Goal: Task Accomplishment & Management: Complete application form

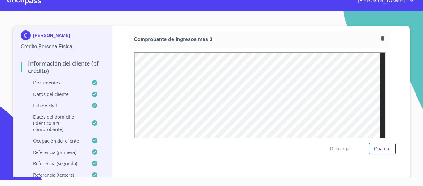
click at [35, 2] on div at bounding box center [24, 1] width 34 height 20
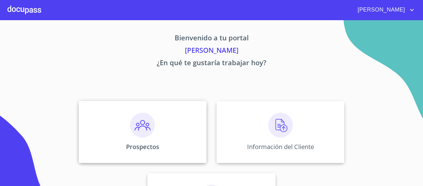
click at [147, 123] on img at bounding box center [142, 124] width 25 height 25
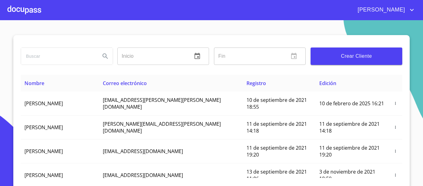
click at [30, 13] on div at bounding box center [24, 10] width 34 height 20
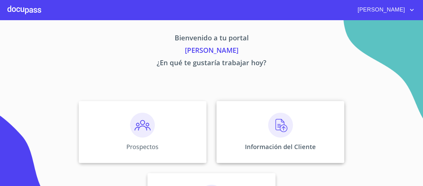
click at [268, 122] on img at bounding box center [280, 124] width 25 height 25
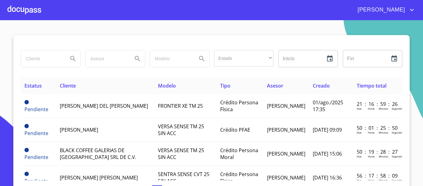
click at [56, 64] on input "search" at bounding box center [42, 58] width 42 height 17
click at [36, 13] on div at bounding box center [24, 10] width 34 height 20
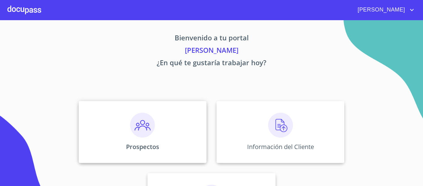
click at [139, 132] on img at bounding box center [142, 124] width 25 height 25
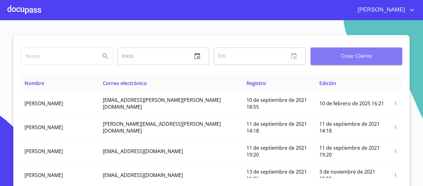
click at [332, 60] on span "Crear Cliente" at bounding box center [357, 56] width 82 height 9
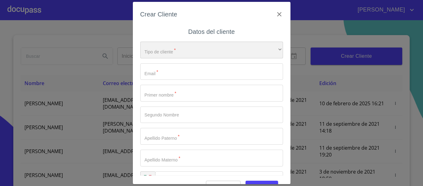
click at [155, 55] on div "​" at bounding box center [211, 50] width 143 height 17
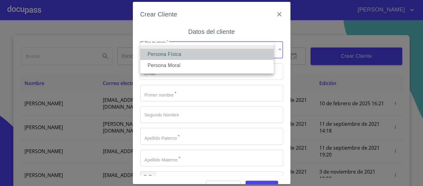
click at [155, 55] on li "Persona Física" at bounding box center [207, 54] width 134 height 11
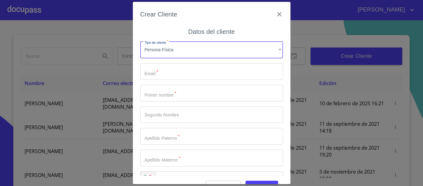
click at [160, 70] on input "Tipo de cliente   *" at bounding box center [211, 71] width 143 height 17
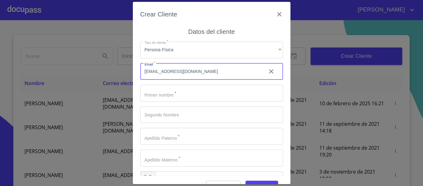
type input "[EMAIL_ADDRESS][DOMAIN_NAME]"
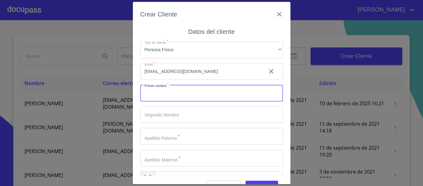
click at [170, 96] on input "Tipo de cliente   *" at bounding box center [211, 93] width 143 height 17
type input "b"
type input "[PERSON_NAME]"
click at [170, 101] on input "Tipo de cliente   *" at bounding box center [200, 93] width 121 height 17
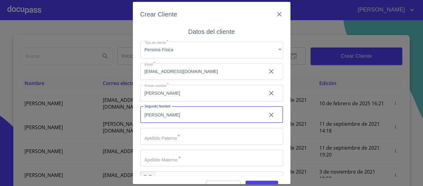
type input "[PERSON_NAME]"
click at [169, 101] on input "Tipo de cliente   *" at bounding box center [200, 93] width 121 height 17
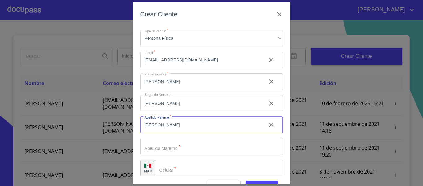
scroll to position [18, 0]
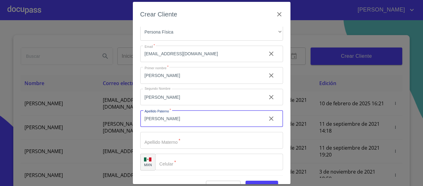
type input "[PERSON_NAME]"
click at [169, 84] on input "Tipo de cliente   *" at bounding box center [200, 75] width 121 height 17
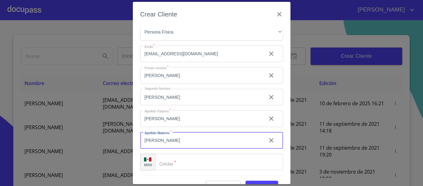
scroll to position [15, 0]
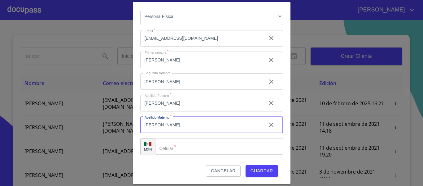
type input "[PERSON_NAME]"
click at [169, 141] on div "​" at bounding box center [219, 146] width 128 height 17
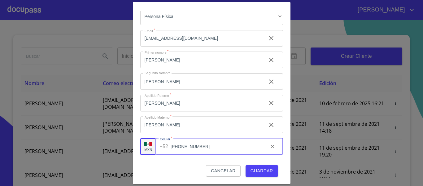
type input "[PHONE_NUMBER]"
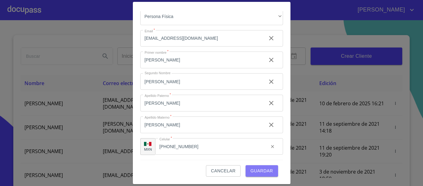
click at [252, 172] on span "Guardar" at bounding box center [262, 171] width 23 height 8
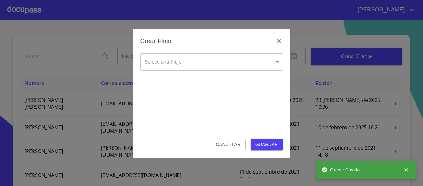
click at [224, 62] on body "[PERSON_NAME] ​ Fin ​ Crear Cliente Nombre Correo electrónico Registro Edición …" at bounding box center [211, 93] width 423 height 186
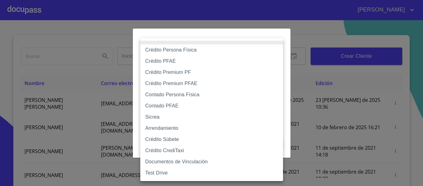
click at [154, 50] on li "Crédito Persona Física" at bounding box center [211, 49] width 143 height 11
type input "6009fb3c7d1714eb8809aa97"
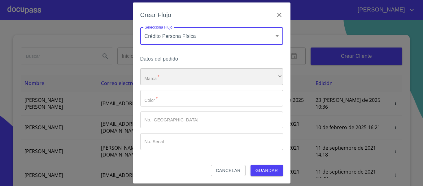
click at [168, 82] on div "​" at bounding box center [211, 76] width 143 height 17
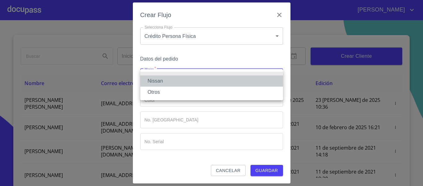
click at [162, 81] on li "Nissan" at bounding box center [211, 80] width 143 height 11
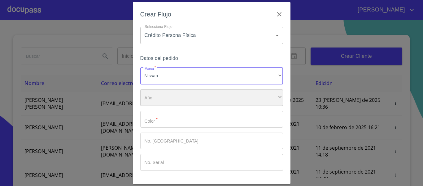
click at [165, 98] on div "​" at bounding box center [211, 97] width 143 height 17
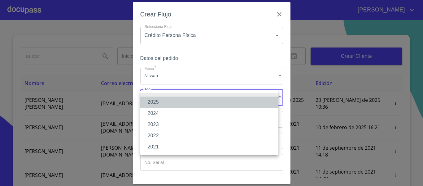
click at [164, 99] on li "2025" at bounding box center [209, 101] width 138 height 11
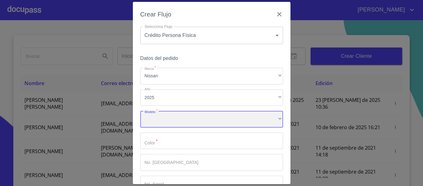
click at [166, 112] on div "​" at bounding box center [211, 119] width 143 height 17
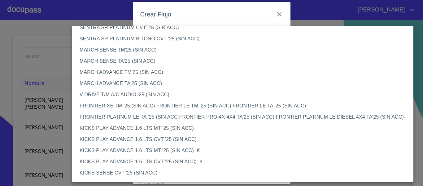
scroll to position [465, 0]
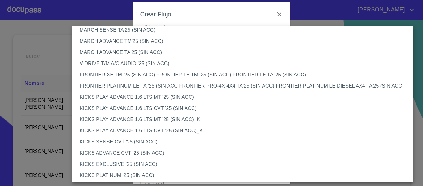
click at [135, 106] on li "KICKS PLAY ADVANCE 1.6 LTS CVT '25 (SIN ACC)" at bounding box center [245, 108] width 346 height 11
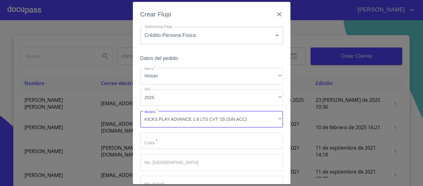
click at [169, 136] on input "Marca   *" at bounding box center [211, 140] width 143 height 17
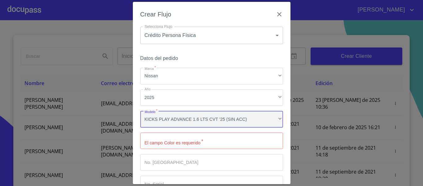
click at [193, 118] on div "KICKS PLAY ADVANCE 1.6 LTS CVT '25 (SIN ACC)" at bounding box center [211, 119] width 143 height 17
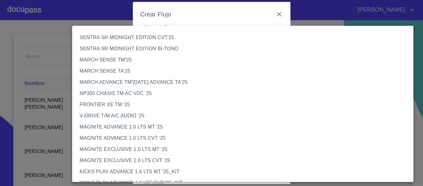
scroll to position [469, 0]
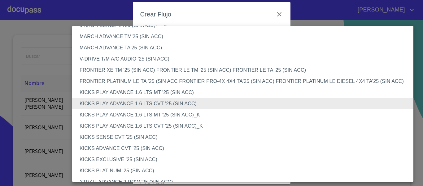
click at [136, 103] on li "KICKS PLAY ADVANCE 1.6 LTS CVT '25 (SIN ACC)" at bounding box center [245, 103] width 346 height 11
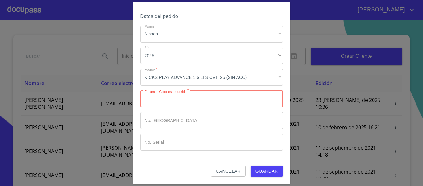
click at [187, 102] on input "Marca   *" at bounding box center [211, 98] width 143 height 17
type input "ROJO"
click at [179, 107] on input "Marca   *" at bounding box center [200, 98] width 121 height 17
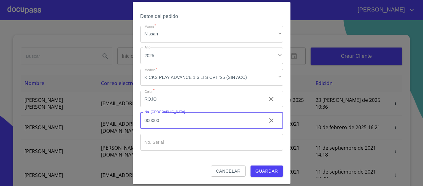
type input "000000"
click at [180, 107] on input "Marca   *" at bounding box center [200, 98] width 121 height 17
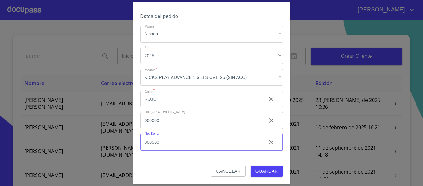
type input "000000"
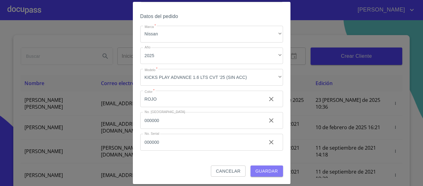
click at [258, 169] on span "Guardar" at bounding box center [267, 171] width 23 height 8
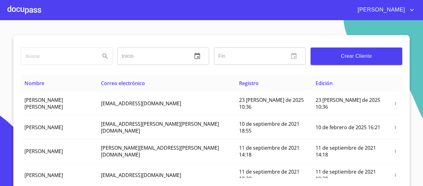
click at [18, 6] on div at bounding box center [24, 10] width 34 height 20
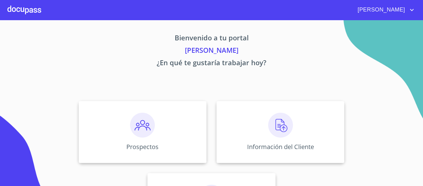
click at [284, 130] on img at bounding box center [280, 124] width 25 height 25
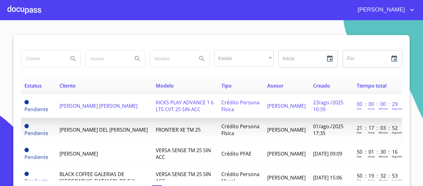
click at [112, 102] on span "[PERSON_NAME] [PERSON_NAME]" at bounding box center [99, 105] width 78 height 7
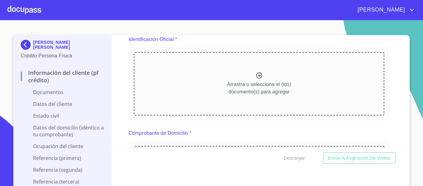
scroll to position [62, 0]
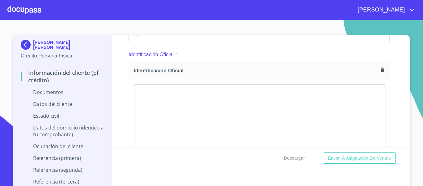
click at [117, 94] on div "Información del cliente (PF crédito) Documentos Documento de identificación.   …" at bounding box center [259, 91] width 295 height 112
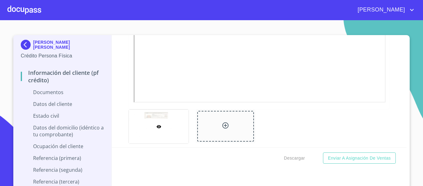
scroll to position [217, 0]
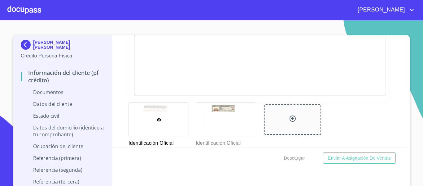
click at [118, 94] on div "Información del cliente (PF crédito) Documentos Documento de identificación.   …" at bounding box center [259, 91] width 295 height 112
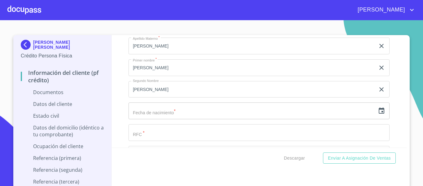
scroll to position [961, 0]
click at [379, 112] on icon "button" at bounding box center [382, 111] width 6 height 6
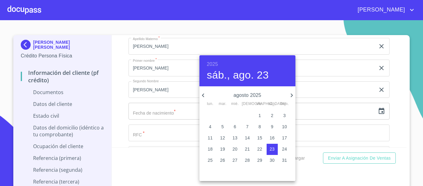
click at [118, 95] on div at bounding box center [211, 93] width 423 height 186
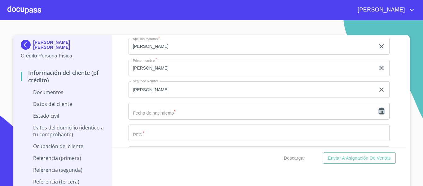
click at [379, 113] on icon "button" at bounding box center [382, 111] width 6 height 6
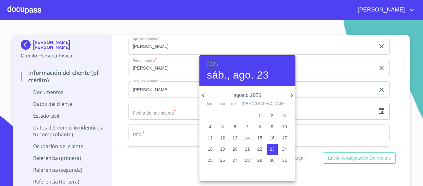
click at [213, 65] on h6 "2025" at bounding box center [212, 64] width 11 height 9
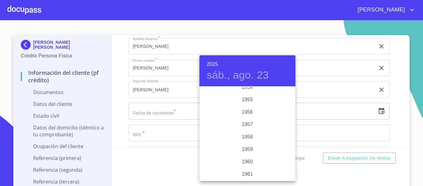
scroll to position [335, 0]
click at [245, 118] on div "1954" at bounding box center [248, 118] width 96 height 12
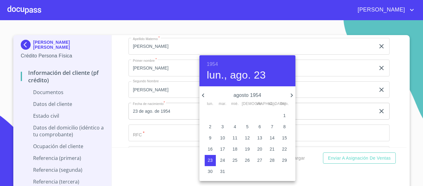
click at [207, 95] on p "agosto 1954" at bounding box center [247, 94] width 81 height 7
click at [205, 95] on icon "button" at bounding box center [203, 94] width 7 height 7
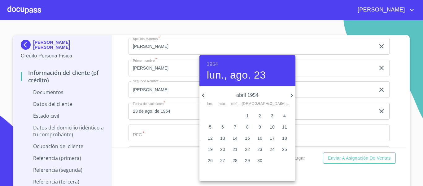
click at [205, 95] on icon "button" at bounding box center [203, 94] width 7 height 7
click at [223, 135] on p "12" at bounding box center [222, 137] width 5 height 6
type input "12 de ene. de 1954"
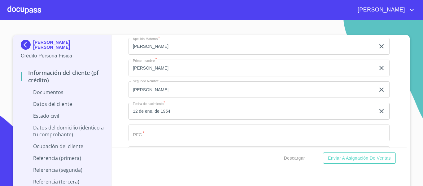
click at [223, 33] on input "Documento de identificación.   *" at bounding box center [252, 24] width 247 height 17
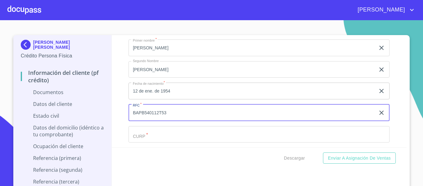
scroll to position [992, 0]
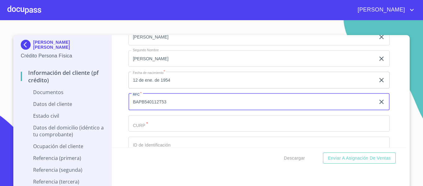
click at [142, 102] on input "BAPB540112T53" at bounding box center [252, 101] width 247 height 17
type input "BAPB540112T53"
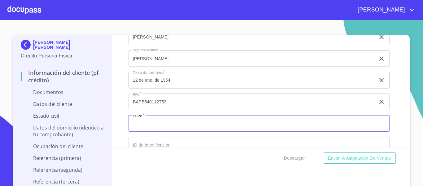
paste input "BAPB540112T53"
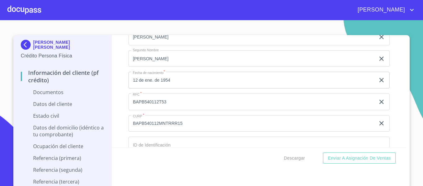
click at [121, 136] on div "Información del cliente (PF crédito) Documentos Documento de identificación.   …" at bounding box center [259, 91] width 295 height 112
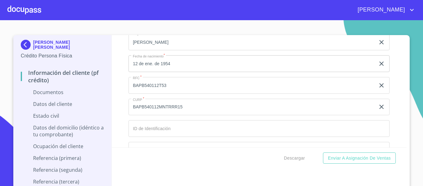
scroll to position [1023, 0]
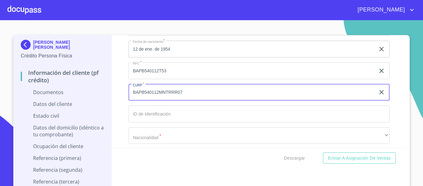
type input "BAPB540112MNTRRR07"
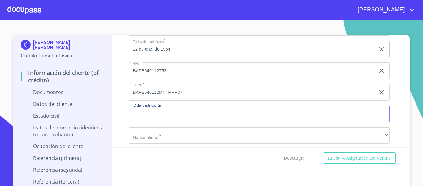
click at [138, 114] on input "Documento de identificación.   *" at bounding box center [259, 113] width 261 height 17
type input "1803814968"
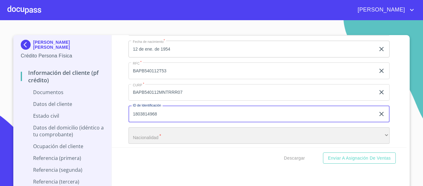
click at [163, 137] on div "​" at bounding box center [259, 135] width 261 height 17
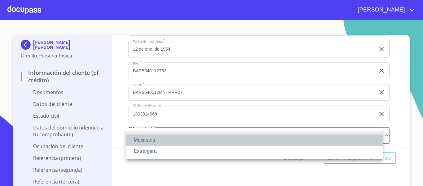
click at [150, 137] on li "Mexicana" at bounding box center [254, 139] width 257 height 11
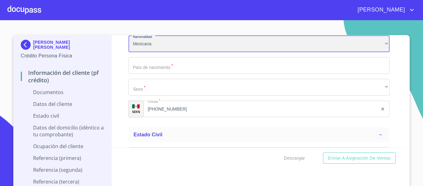
scroll to position [1116, 0]
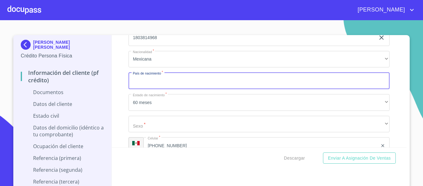
scroll to position [1085, 0]
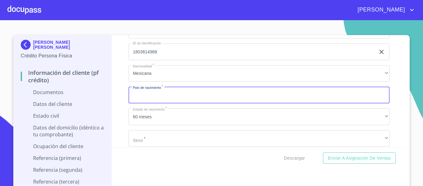
click at [146, 93] on input "Documento de identificación.   *" at bounding box center [259, 94] width 261 height 17
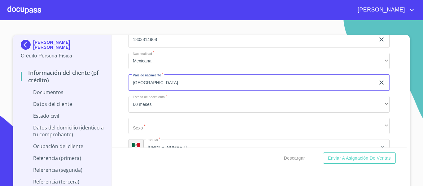
scroll to position [1116, 0]
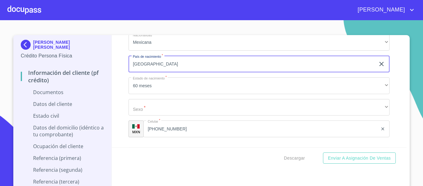
type input "[GEOGRAPHIC_DATA]"
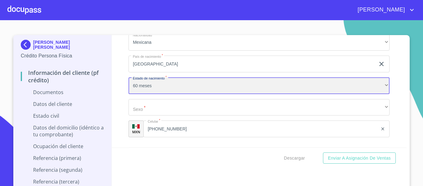
click at [137, 90] on div "60 meses" at bounding box center [259, 85] width 261 height 17
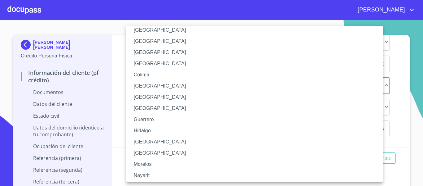
scroll to position [62, 0]
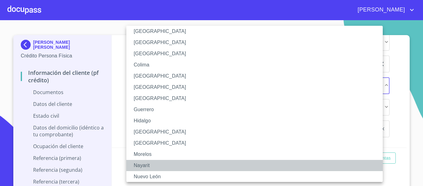
click at [144, 162] on li "Nayarit" at bounding box center [256, 165] width 261 height 11
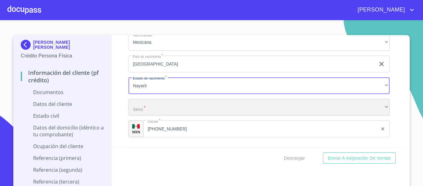
click at [134, 104] on div "​" at bounding box center [259, 107] width 261 height 17
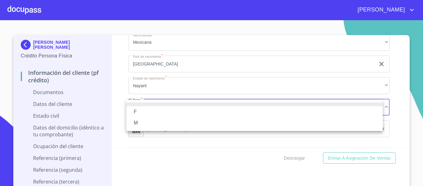
click at [135, 110] on li "F" at bounding box center [254, 111] width 257 height 11
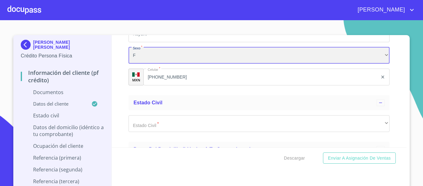
scroll to position [1178, 0]
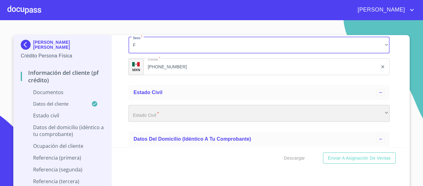
click at [134, 119] on div "​" at bounding box center [259, 113] width 261 height 17
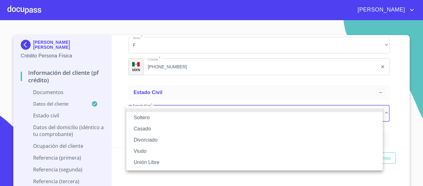
click at [143, 126] on li "Casado" at bounding box center [254, 128] width 257 height 11
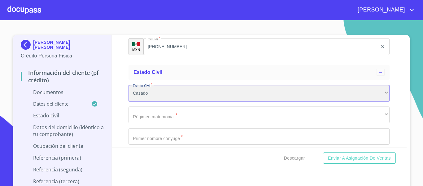
scroll to position [1209, 0]
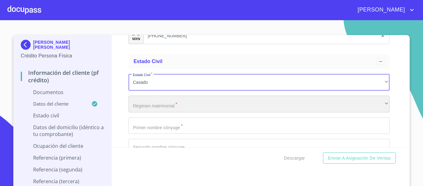
click at [137, 105] on div "​" at bounding box center [259, 103] width 261 height 17
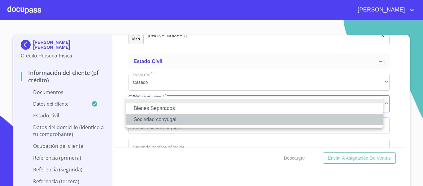
click at [150, 118] on li "Sociedad conyugal" at bounding box center [254, 119] width 257 height 11
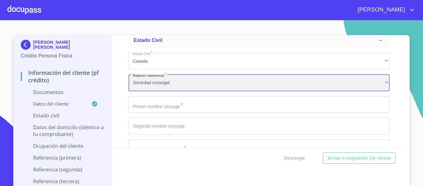
scroll to position [1240, 0]
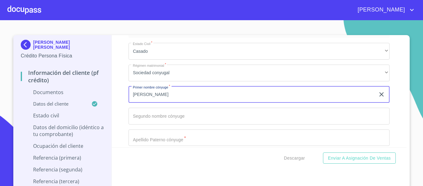
type input "[PERSON_NAME]"
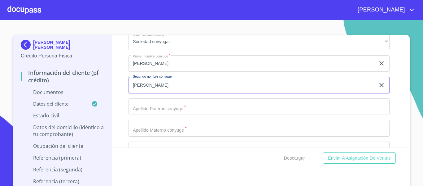
type input "[PERSON_NAME]"
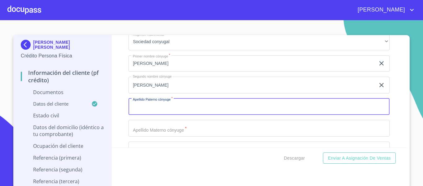
click at [139, 113] on input "Documento de identificación.   *" at bounding box center [259, 106] width 261 height 17
type input "FLORES"
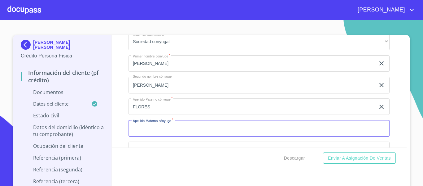
click at [141, 122] on input "Documento de identificación.   *" at bounding box center [259, 128] width 261 height 17
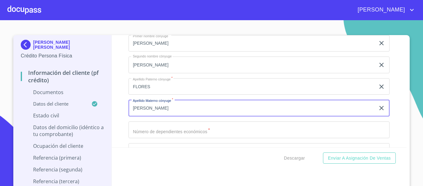
scroll to position [1302, 0]
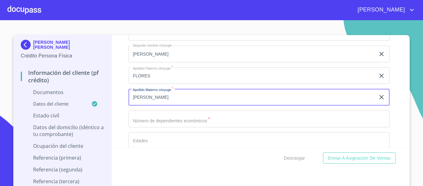
click at [149, 97] on input "[PERSON_NAME]" at bounding box center [252, 97] width 247 height 17
click at [150, 97] on input "[PERSON_NAME]" at bounding box center [252, 97] width 247 height 17
type input "[PERSON_NAME]"
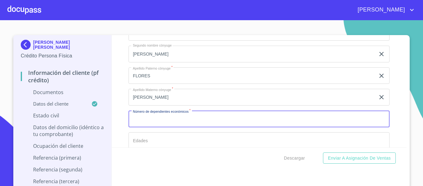
click at [154, 116] on input "Documento de identificación.   *" at bounding box center [259, 118] width 261 height 17
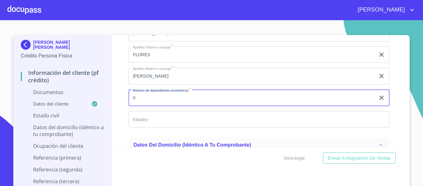
scroll to position [1333, 0]
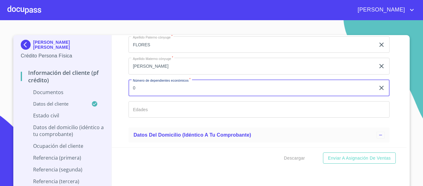
type input "0"
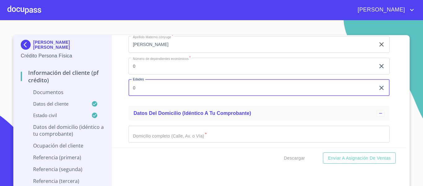
scroll to position [1364, 0]
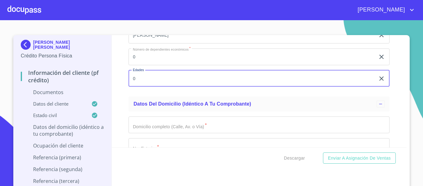
type input "0"
click at [112, 108] on div "Información del cliente (PF crédito) Documentos Documento de identificación.   …" at bounding box center [259, 91] width 295 height 112
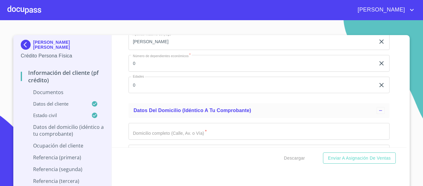
scroll to position [1404, 0]
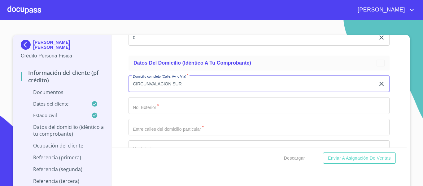
type input "CIRCUNVALACION SUR"
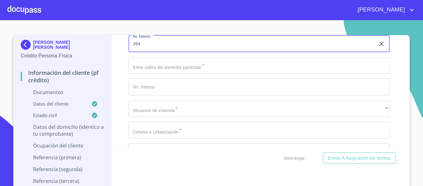
scroll to position [1466, 0]
type input "264"
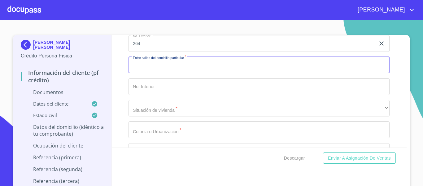
click at [129, 65] on input "Documento de identificación.   *" at bounding box center [259, 65] width 261 height 17
type input "PEGASO Y CIRCUNVALACION NTE"
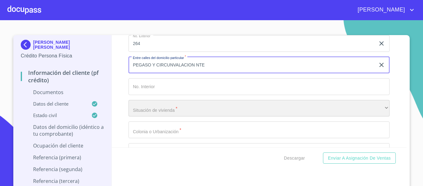
click at [143, 106] on div "​" at bounding box center [259, 108] width 261 height 17
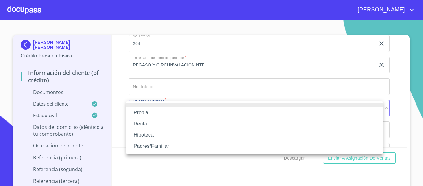
click at [142, 110] on li "Propia" at bounding box center [254, 112] width 257 height 11
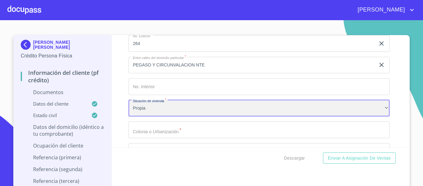
scroll to position [1497, 0]
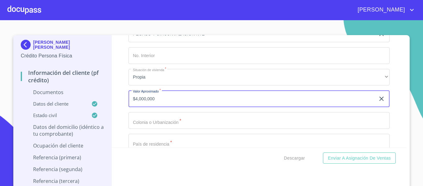
type input "$4,000,000"
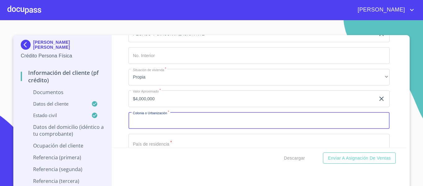
click at [146, 122] on input "Documento de identificación.   *" at bounding box center [259, 120] width 261 height 17
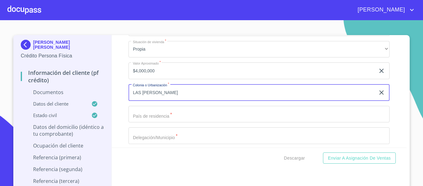
scroll to position [1559, 0]
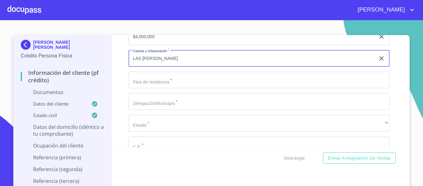
type input "LAS [PERSON_NAME]"
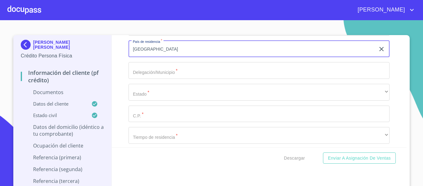
type input "[GEOGRAPHIC_DATA]"
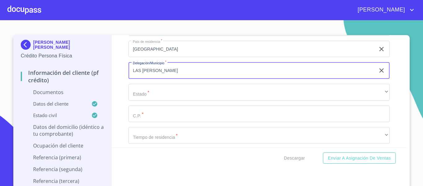
type input "LAS [PERSON_NAME]"
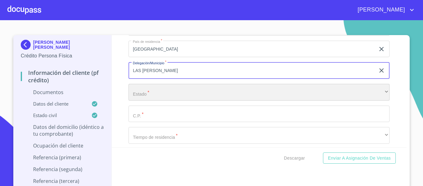
click at [148, 94] on div "​" at bounding box center [259, 92] width 261 height 17
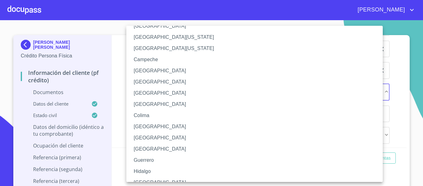
scroll to position [31, 0]
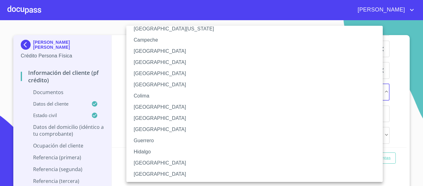
click at [143, 160] on li "[GEOGRAPHIC_DATA]" at bounding box center [256, 162] width 261 height 11
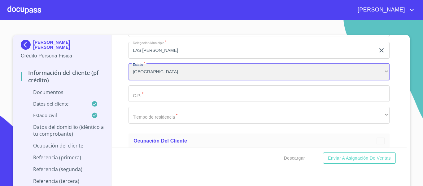
scroll to position [1621, 0]
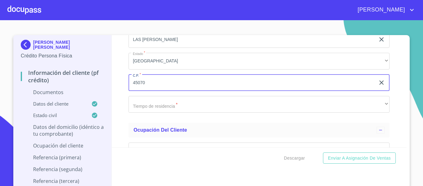
type input "45070"
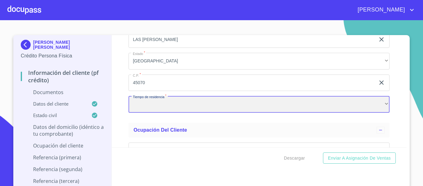
click at [145, 104] on div "​" at bounding box center [259, 104] width 261 height 17
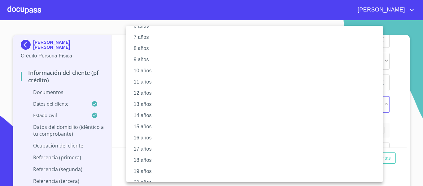
scroll to position [87, 0]
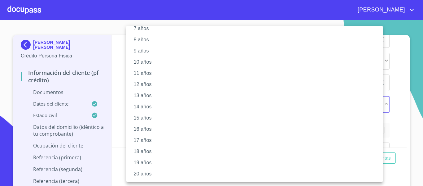
click at [145, 174] on li "20 años" at bounding box center [256, 173] width 261 height 11
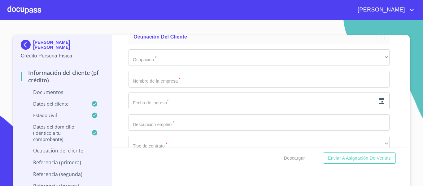
scroll to position [1683, 0]
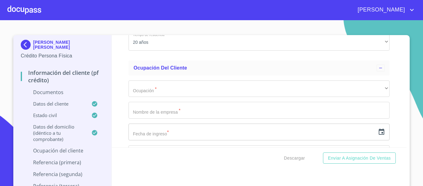
click at [122, 94] on div "Información del cliente (PF crédito) Documentos Documento de identificación.   …" at bounding box center [259, 91] width 295 height 112
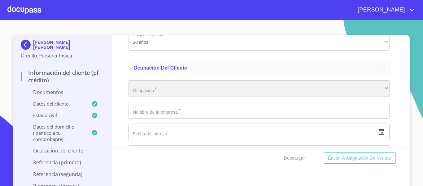
click at [136, 93] on div "​" at bounding box center [259, 88] width 261 height 17
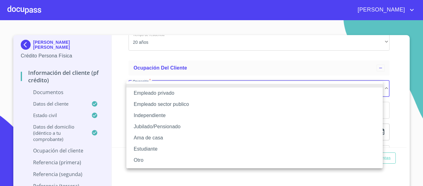
click at [149, 111] on li "Independiente" at bounding box center [254, 115] width 257 height 11
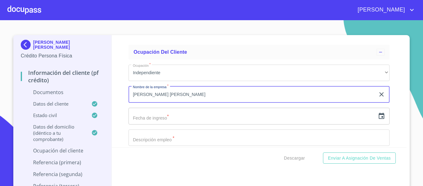
scroll to position [1714, 0]
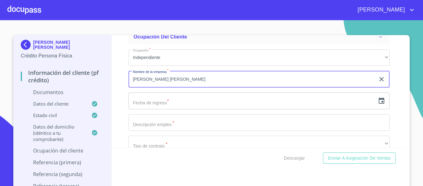
type input "[PERSON_NAME] [PERSON_NAME]"
click at [378, 100] on icon "button" at bounding box center [381, 100] width 7 height 7
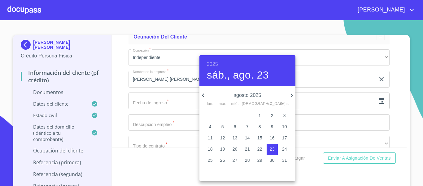
click at [218, 65] on h6 "2025" at bounding box center [212, 64] width 11 height 9
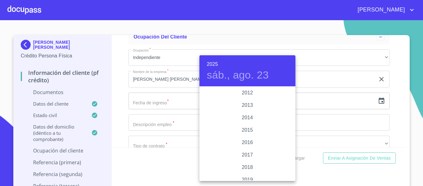
scroll to position [1078, 0]
click at [249, 143] on div "2016" at bounding box center [248, 143] width 96 height 12
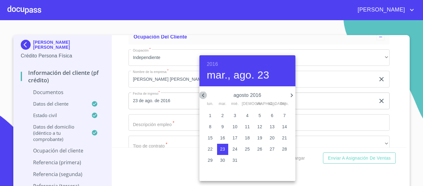
click at [203, 95] on icon "button" at bounding box center [203, 94] width 7 height 7
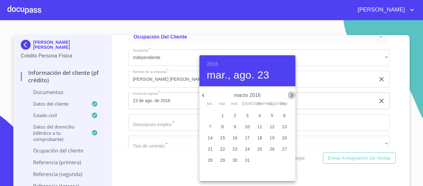
click at [292, 93] on icon "button" at bounding box center [291, 94] width 7 height 7
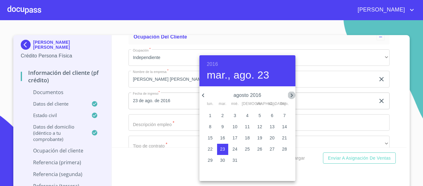
click at [289, 96] on icon "button" at bounding box center [291, 94] width 7 height 7
click at [248, 137] on p "15" at bounding box center [247, 137] width 5 height 6
type input "15 de sep. de 2016"
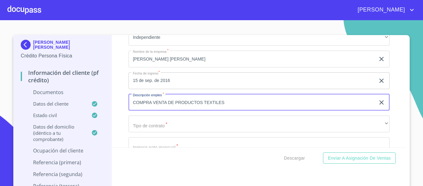
scroll to position [1745, 0]
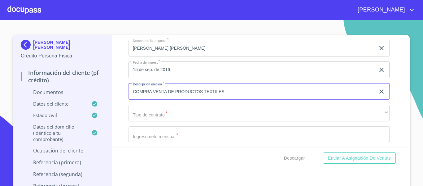
type input "COMPRA VENTA DE PRODUCTOS TEXTILES"
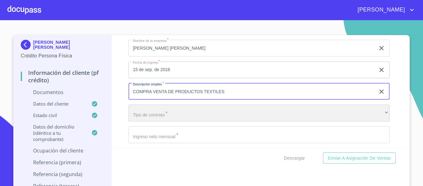
click at [164, 118] on div "​" at bounding box center [259, 112] width 261 height 17
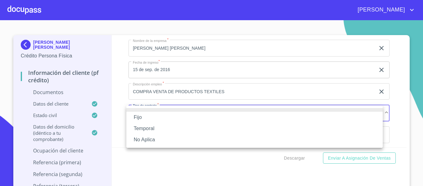
click at [154, 117] on li "Fijo" at bounding box center [254, 117] width 257 height 11
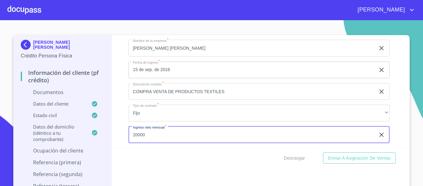
type input "20000"
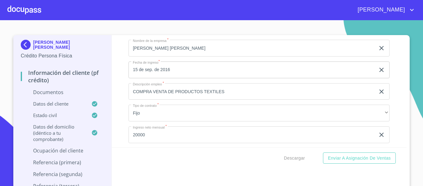
click at [116, 137] on div "Información del cliente (PF crédito) Documentos Documento de identificación.   …" at bounding box center [259, 91] width 295 height 112
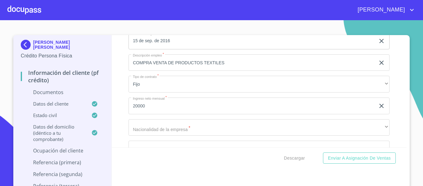
scroll to position [1807, 0]
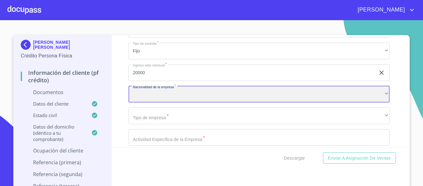
click at [136, 99] on div "​" at bounding box center [259, 94] width 261 height 17
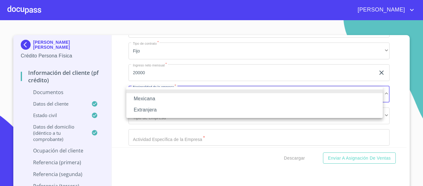
click at [136, 99] on li "Mexicana" at bounding box center [254, 98] width 257 height 11
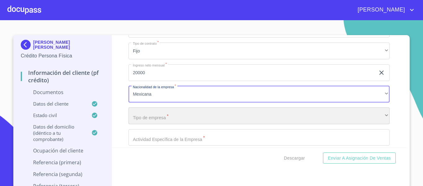
click at [145, 116] on div "​" at bounding box center [259, 115] width 261 height 17
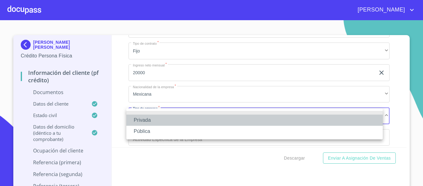
click at [145, 116] on li "Privada" at bounding box center [254, 119] width 257 height 11
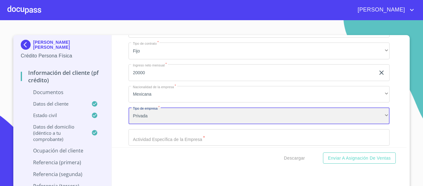
scroll to position [1838, 0]
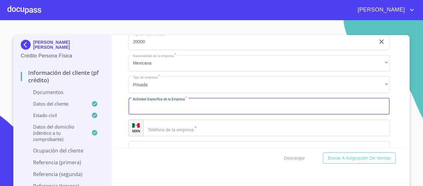
click at [136, 111] on input "Documento de identificación.   *" at bounding box center [259, 106] width 261 height 17
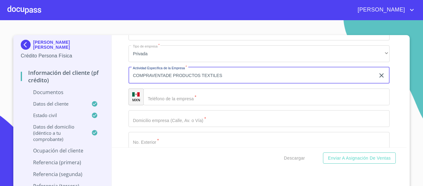
type input "COMPRAVENTADE PRODUCTOS TEXTILES"
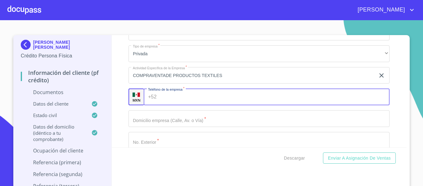
click at [156, 93] on div "+52 ​" at bounding box center [267, 96] width 246 height 17
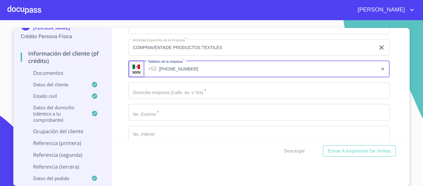
scroll to position [1900, 0]
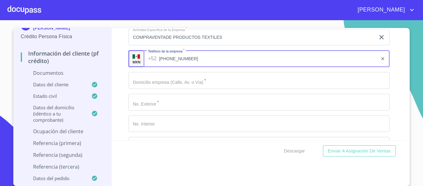
type input "[PHONE_NUMBER]"
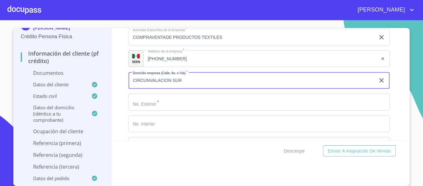
type input "CIRCUNVALACION SUR"
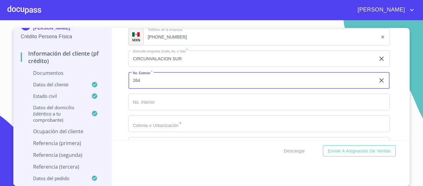
scroll to position [1931, 0]
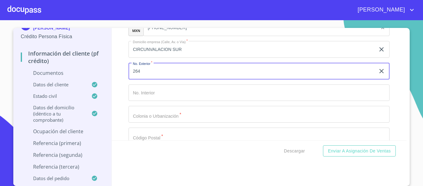
type input "264"
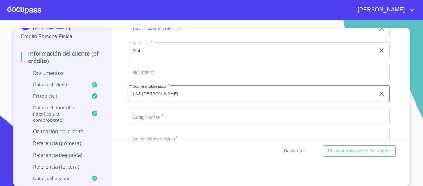
scroll to position [1962, 0]
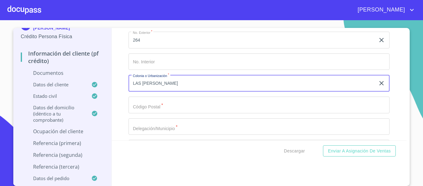
type input "LAS [PERSON_NAME]"
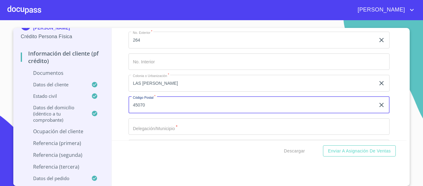
scroll to position [1993, 0]
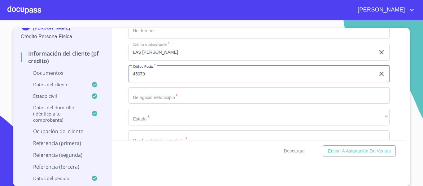
type input "45070"
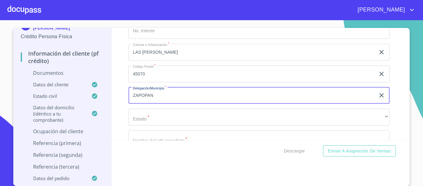
type input "ZAPOPAN"
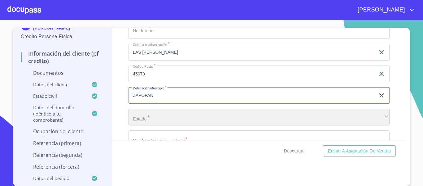
click at [155, 115] on div "​" at bounding box center [259, 116] width 261 height 17
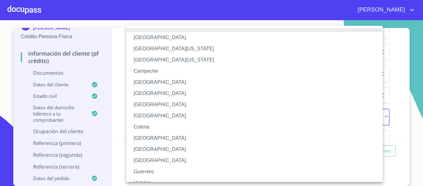
scroll to position [31, 0]
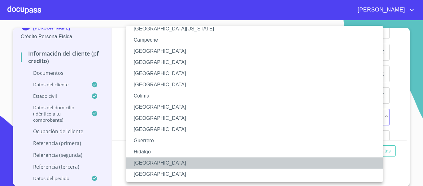
click at [146, 160] on li "[GEOGRAPHIC_DATA]" at bounding box center [256, 162] width 261 height 11
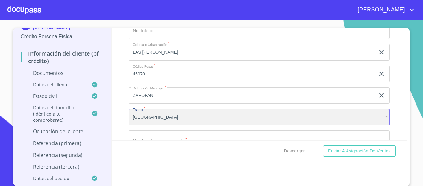
scroll to position [2024, 0]
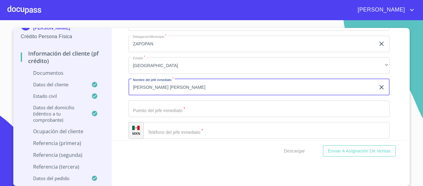
scroll to position [2055, 0]
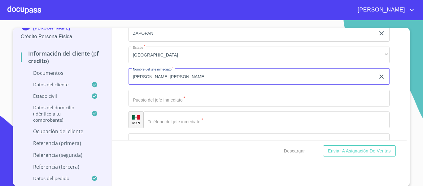
type input "[PERSON_NAME] [PERSON_NAME]"
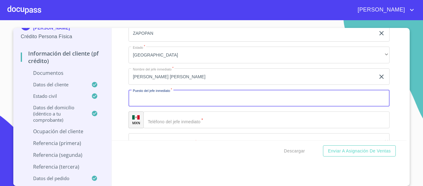
click at [143, 93] on input "Documento de identificación.   *" at bounding box center [259, 98] width 261 height 17
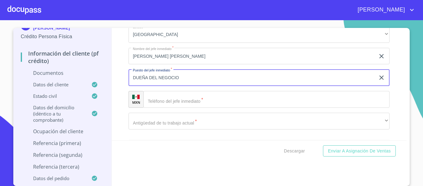
scroll to position [2086, 0]
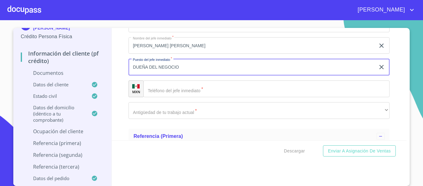
type input "DUEÑA DEL NEGOCIO"
click at [151, 91] on div "​" at bounding box center [266, 88] width 246 height 17
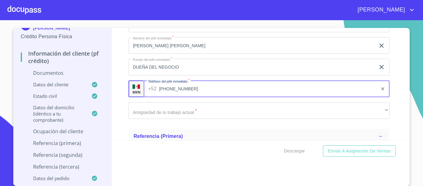
type input "[PHONE_NUMBER]"
click at [121, 86] on div "Información del cliente (PF crédito) Documentos Documento de identificación.   …" at bounding box center [259, 84] width 295 height 112
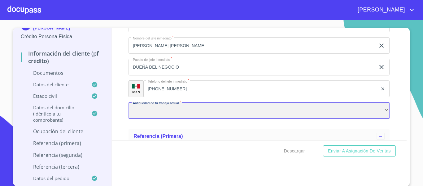
click at [144, 112] on div "​" at bounding box center [259, 110] width 261 height 17
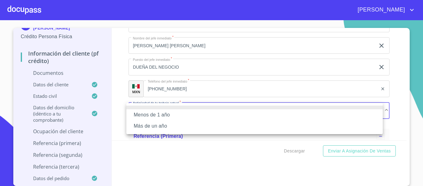
click at [144, 112] on li "Menos de 1 año" at bounding box center [254, 114] width 257 height 11
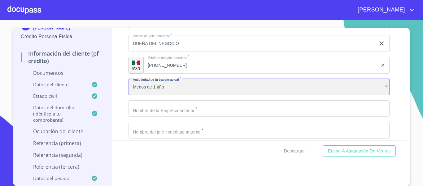
scroll to position [2117, 0]
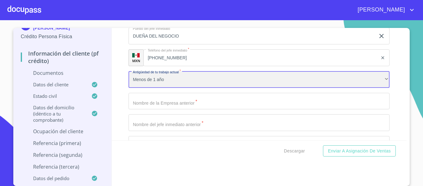
click at [137, 80] on div "Menos de 1 año" at bounding box center [259, 79] width 261 height 17
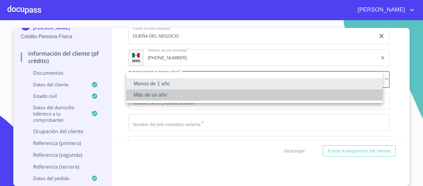
click at [140, 93] on li "Más de un año" at bounding box center [254, 94] width 257 height 11
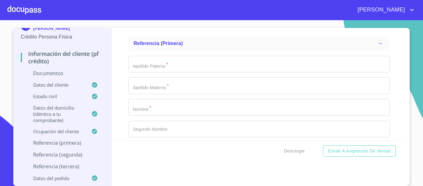
scroll to position [2179, 0]
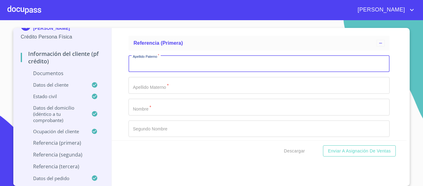
click at [145, 68] on input "Documento de identificación.   *" at bounding box center [259, 63] width 261 height 17
type input "[PERSON_NAME]"
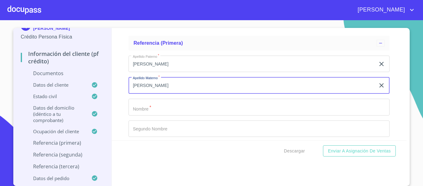
type input "[PERSON_NAME]"
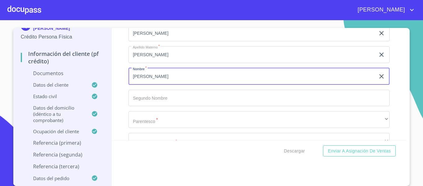
scroll to position [2210, 0]
type input "[PERSON_NAME]"
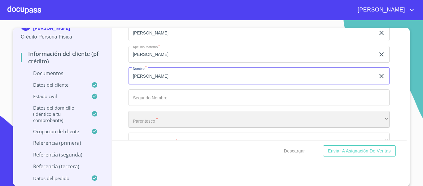
click at [142, 123] on div "​" at bounding box center [259, 119] width 261 height 17
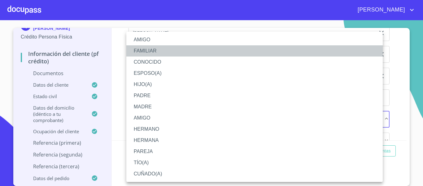
click at [142, 52] on li "FAMILIAR" at bounding box center [254, 50] width 257 height 11
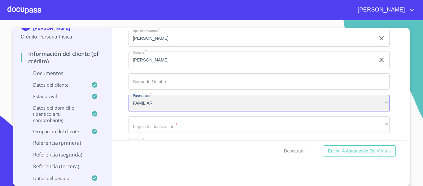
scroll to position [2272, 0]
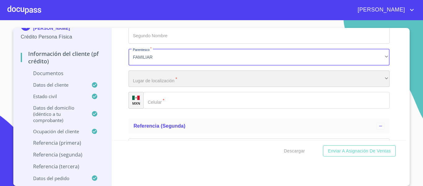
click at [142, 82] on div "​" at bounding box center [259, 78] width 261 height 17
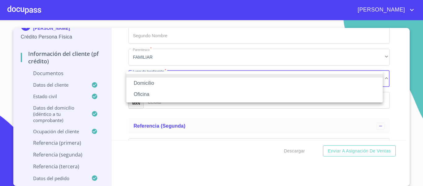
click at [142, 82] on li "Domicilio" at bounding box center [254, 82] width 257 height 11
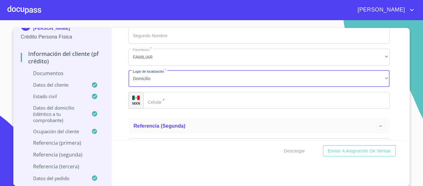
click at [154, 100] on div "​" at bounding box center [266, 100] width 246 height 17
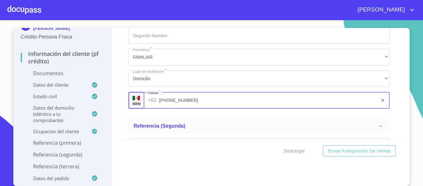
type input "[PHONE_NUMBER]"
click at [129, 110] on div "Apellido [PERSON_NAME]   * [PERSON_NAME] ​ Apellido Materno   * [PERSON_NAME] ​…" at bounding box center [259, 36] width 261 height 156
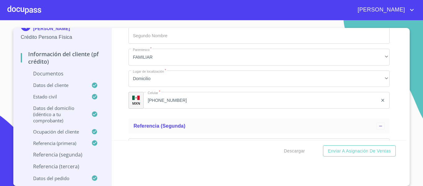
scroll to position [2334, 0]
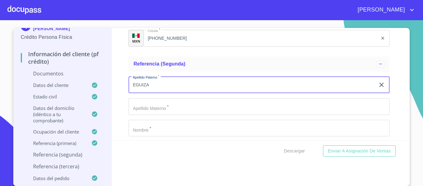
type input "EGUIZA"
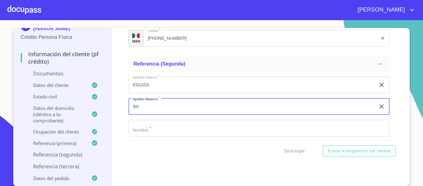
type input "B"
type input "FLORES"
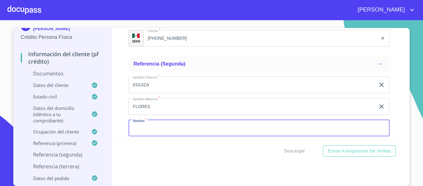
click at [150, 126] on input "Documento de identificación.   *" at bounding box center [259, 128] width 261 height 17
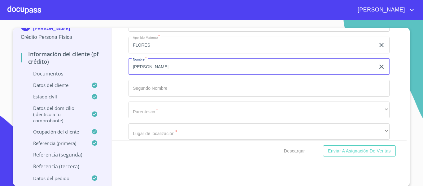
scroll to position [2396, 0]
type input "[PERSON_NAME]"
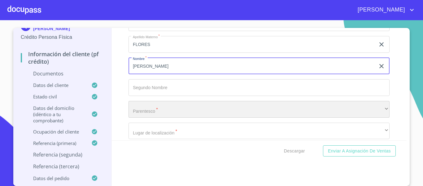
click at [140, 107] on div "​" at bounding box center [259, 109] width 261 height 17
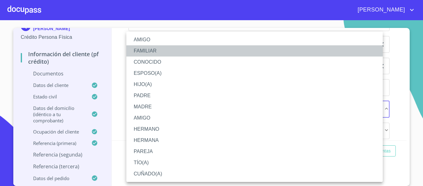
click at [143, 53] on li "FAMILIAR" at bounding box center [254, 50] width 257 height 11
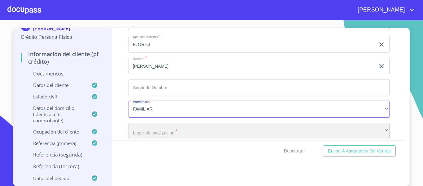
click at [144, 133] on div "​" at bounding box center [259, 130] width 261 height 17
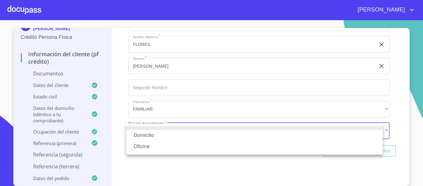
click at [144, 132] on li "Domicilio" at bounding box center [254, 135] width 257 height 11
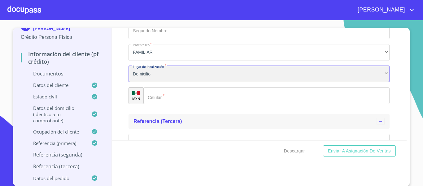
scroll to position [2458, 0]
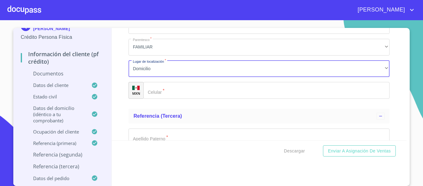
click at [147, 85] on div "​" at bounding box center [266, 90] width 246 height 17
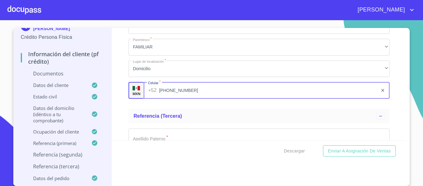
type input "[PHONE_NUMBER]"
click at [123, 111] on div "Información del cliente (PF crédito) Documentos Documento de identificación.   …" at bounding box center [259, 84] width 295 height 112
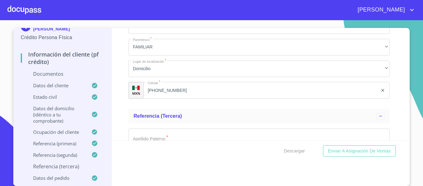
scroll to position [2489, 0]
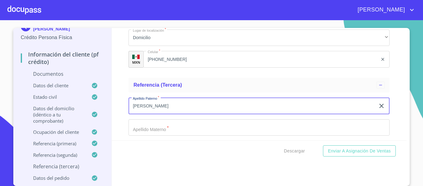
type input "[PERSON_NAME]"
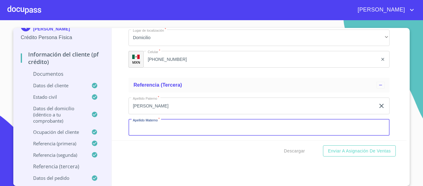
click at [140, 128] on input "Documento de identificación.   *" at bounding box center [259, 127] width 261 height 17
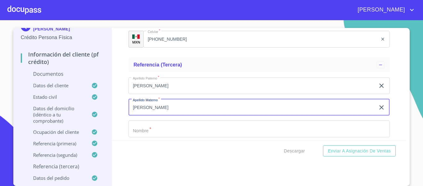
scroll to position [2520, 0]
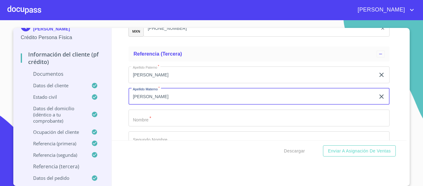
type input "[PERSON_NAME]"
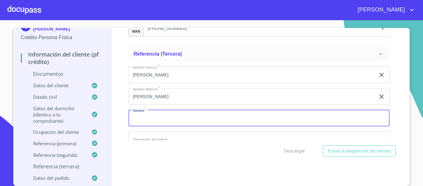
click at [140, 120] on input "Documento de identificación.   *" at bounding box center [259, 117] width 261 height 17
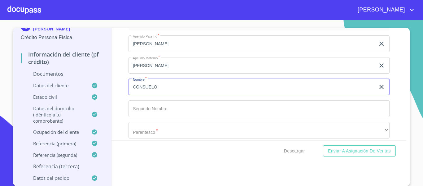
scroll to position [2582, 0]
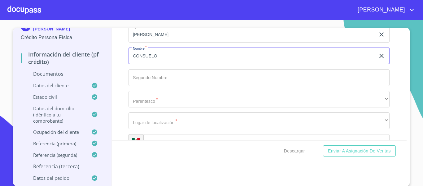
type input "CONSUELO"
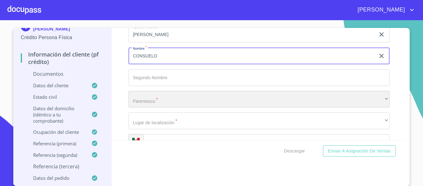
click at [145, 101] on div "​" at bounding box center [259, 99] width 261 height 17
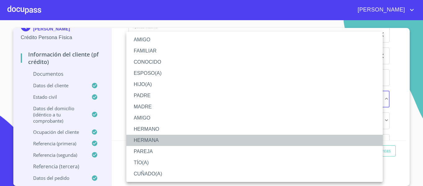
click at [151, 139] on li "HERMANA" at bounding box center [254, 139] width 257 height 11
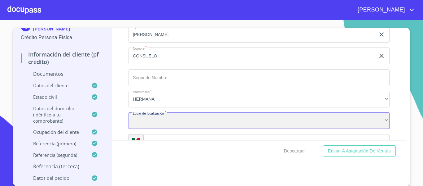
click at [144, 124] on div "​" at bounding box center [259, 120] width 261 height 17
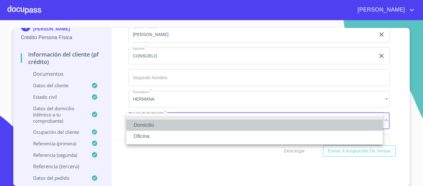
click at [144, 122] on li "Domicilio" at bounding box center [254, 124] width 257 height 11
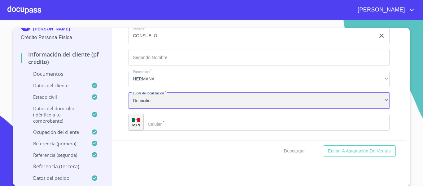
scroll to position [2613, 0]
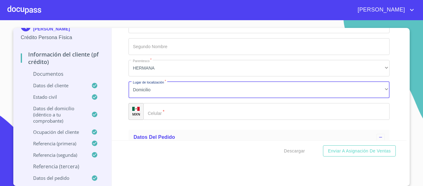
click at [153, 112] on div "​" at bounding box center [266, 111] width 246 height 17
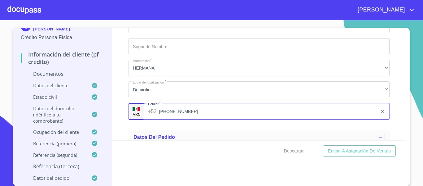
type input "[PHONE_NUMBER]"
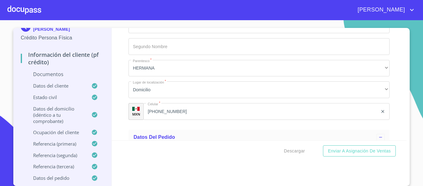
click at [119, 116] on div "Información del cliente (PF crédito) Documentos Documento de identificación.   …" at bounding box center [259, 84] width 295 height 112
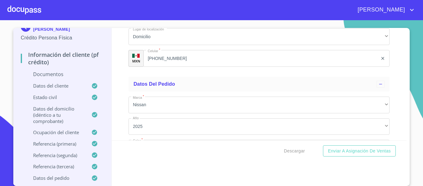
scroll to position [2675, 0]
